Goal: Navigation & Orientation: Find specific page/section

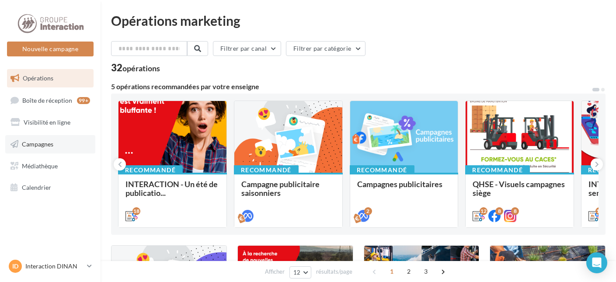
click at [32, 144] on span "Campagnes" at bounding box center [37, 143] width 31 height 7
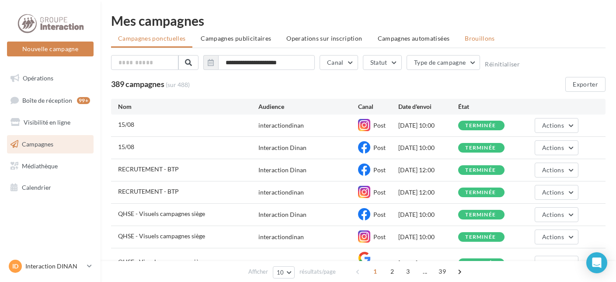
click at [468, 36] on span "Brouillons" at bounding box center [480, 38] width 30 height 7
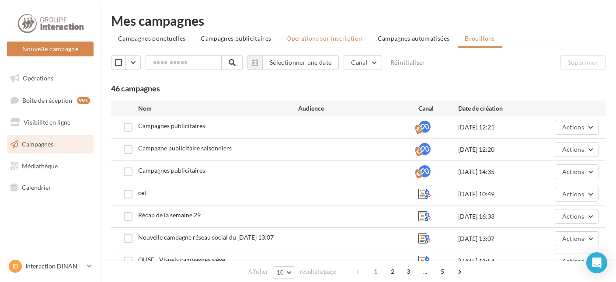
click at [282, 37] on li "Operations sur inscription" at bounding box center [325, 39] width 90 height 16
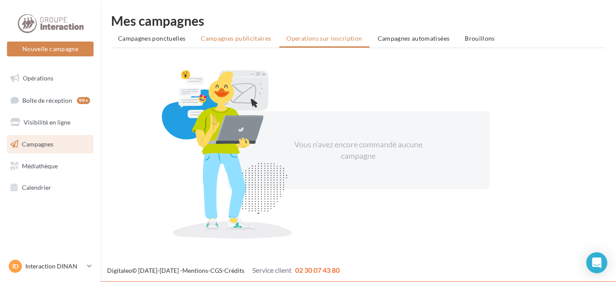
click at [239, 33] on li "Campagnes publicitaires" at bounding box center [236, 39] width 84 height 16
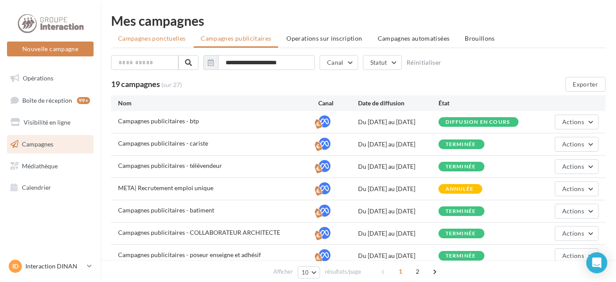
click at [172, 32] on li "Campagnes ponctuelles" at bounding box center [151, 39] width 81 height 16
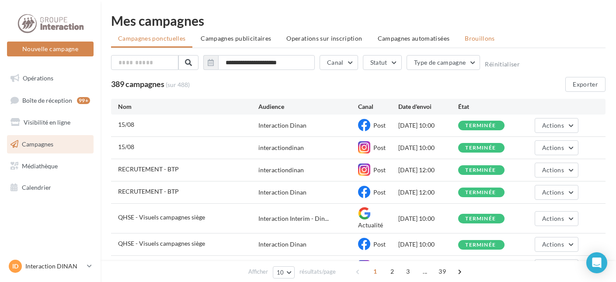
click at [469, 35] on span "Brouillons" at bounding box center [480, 38] width 30 height 7
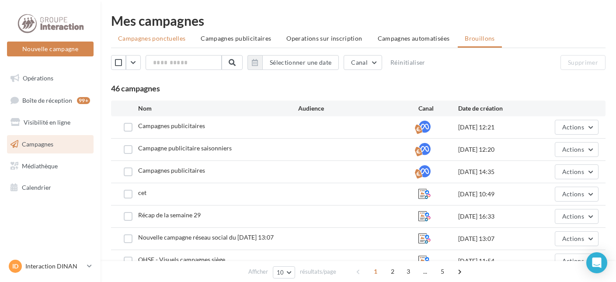
click at [168, 37] on span "Campagnes ponctuelles" at bounding box center [151, 38] width 67 height 7
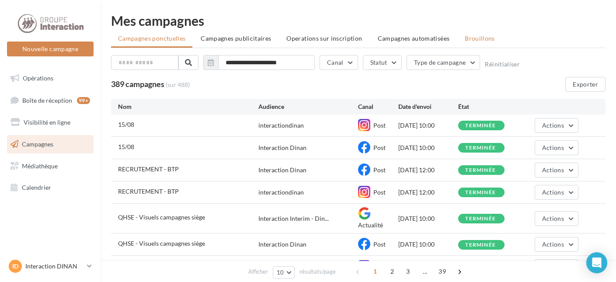
click at [470, 36] on span "Brouillons" at bounding box center [480, 38] width 30 height 7
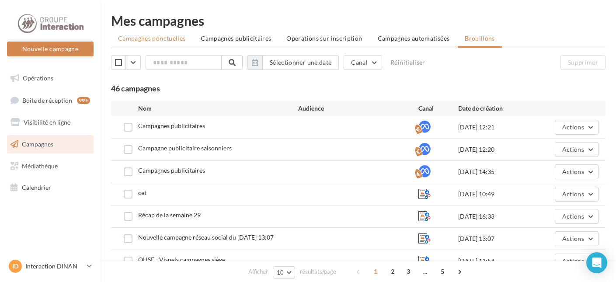
click at [148, 35] on span "Campagnes ponctuelles" at bounding box center [151, 38] width 67 height 7
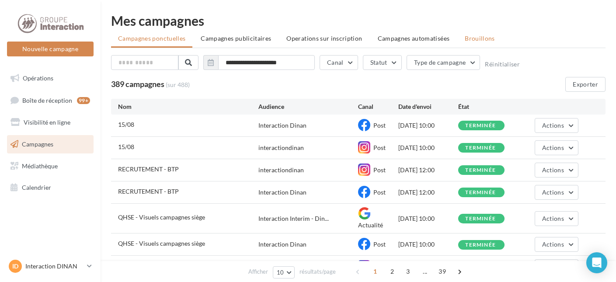
click at [473, 38] on span "Brouillons" at bounding box center [480, 38] width 30 height 7
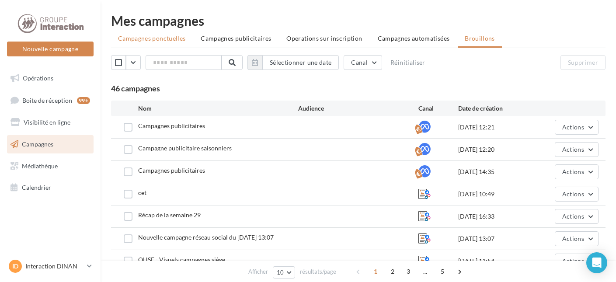
click at [171, 40] on span "Campagnes ponctuelles" at bounding box center [151, 38] width 67 height 7
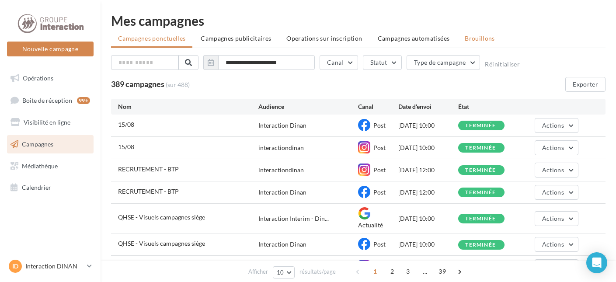
click at [475, 38] on span "Brouillons" at bounding box center [480, 38] width 30 height 7
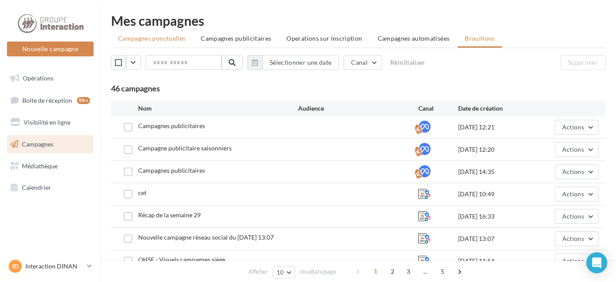
click at [137, 40] on span "Campagnes ponctuelles" at bounding box center [151, 38] width 67 height 7
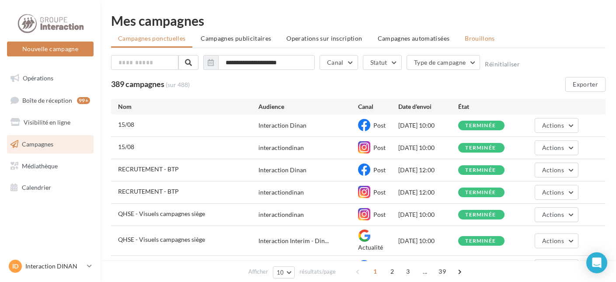
click at [473, 40] on span "Brouillons" at bounding box center [480, 38] width 30 height 7
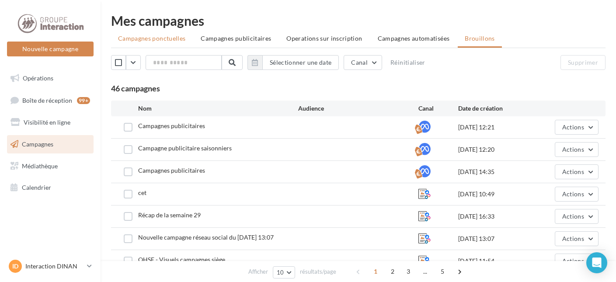
click at [154, 38] on span "Campagnes ponctuelles" at bounding box center [151, 38] width 67 height 7
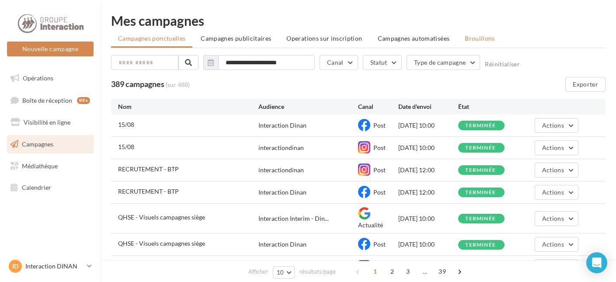
click at [468, 38] on span "Brouillons" at bounding box center [480, 38] width 30 height 7
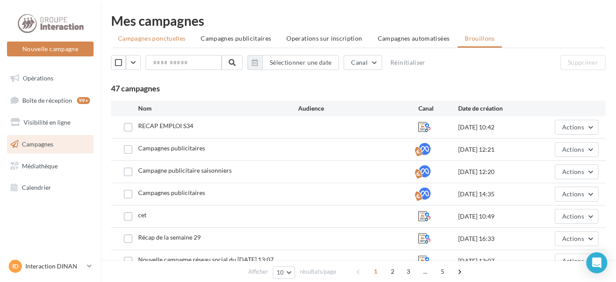
click at [171, 34] on li "Campagnes ponctuelles" at bounding box center [151, 39] width 81 height 16
